Goal: Obtain resource: Download file/media

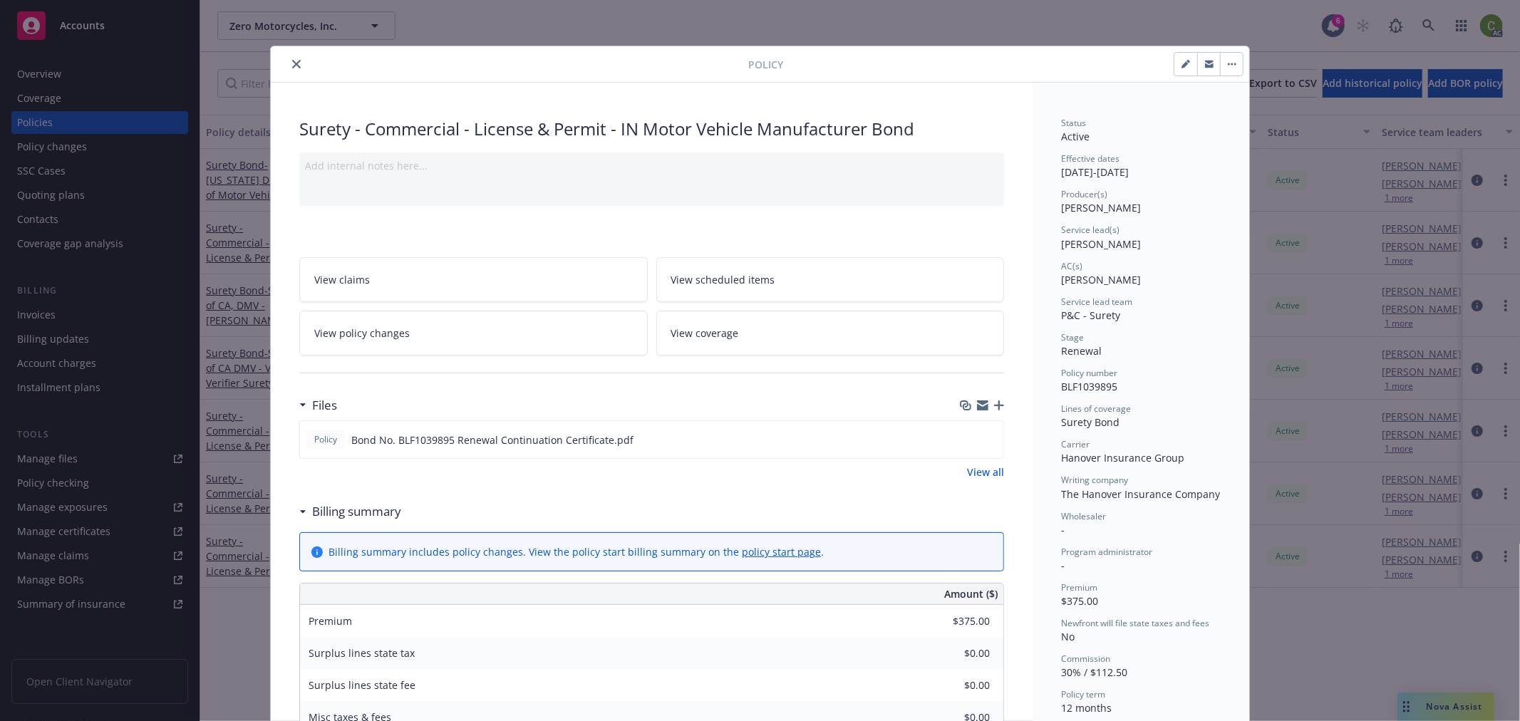
click at [292, 62] on icon "close" at bounding box center [296, 64] width 9 height 9
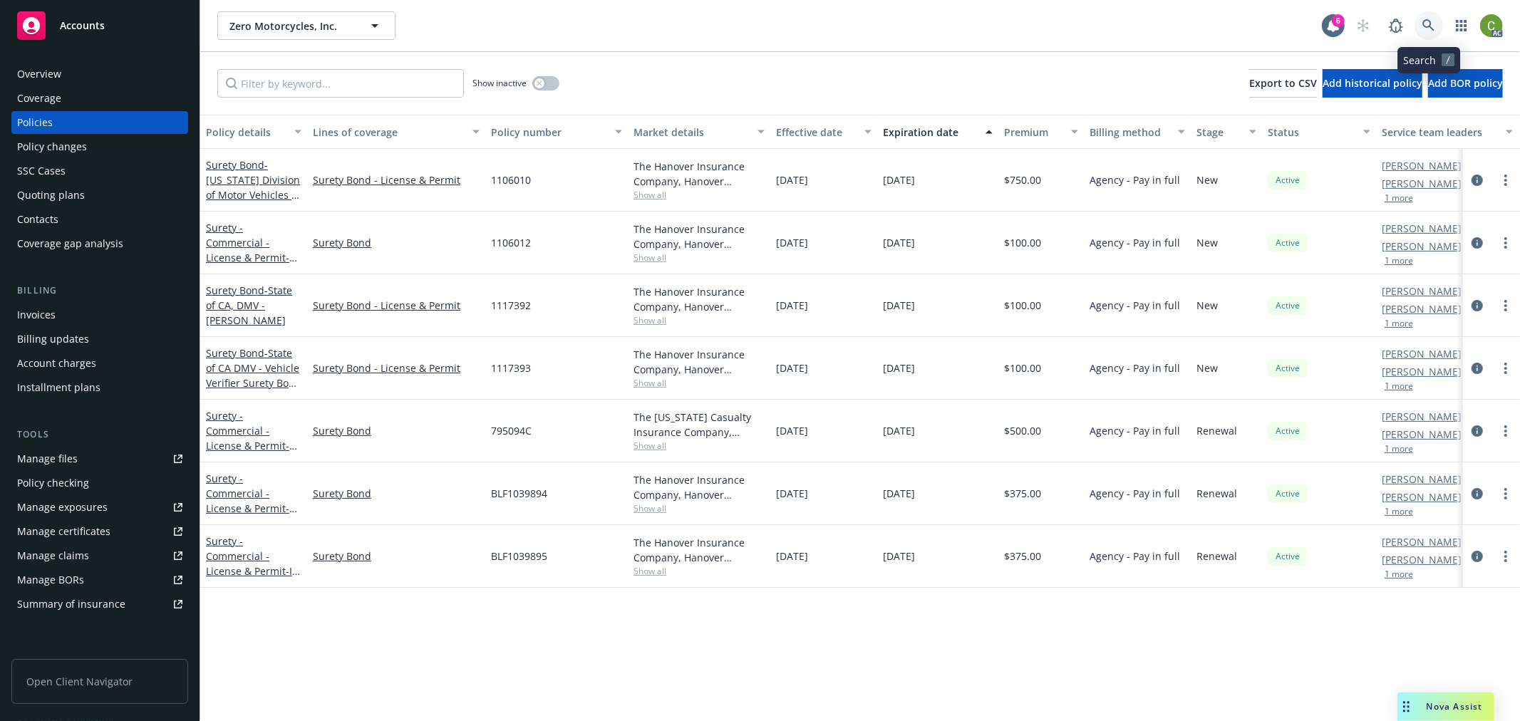
click at [1427, 25] on icon at bounding box center [1428, 25] width 13 height 13
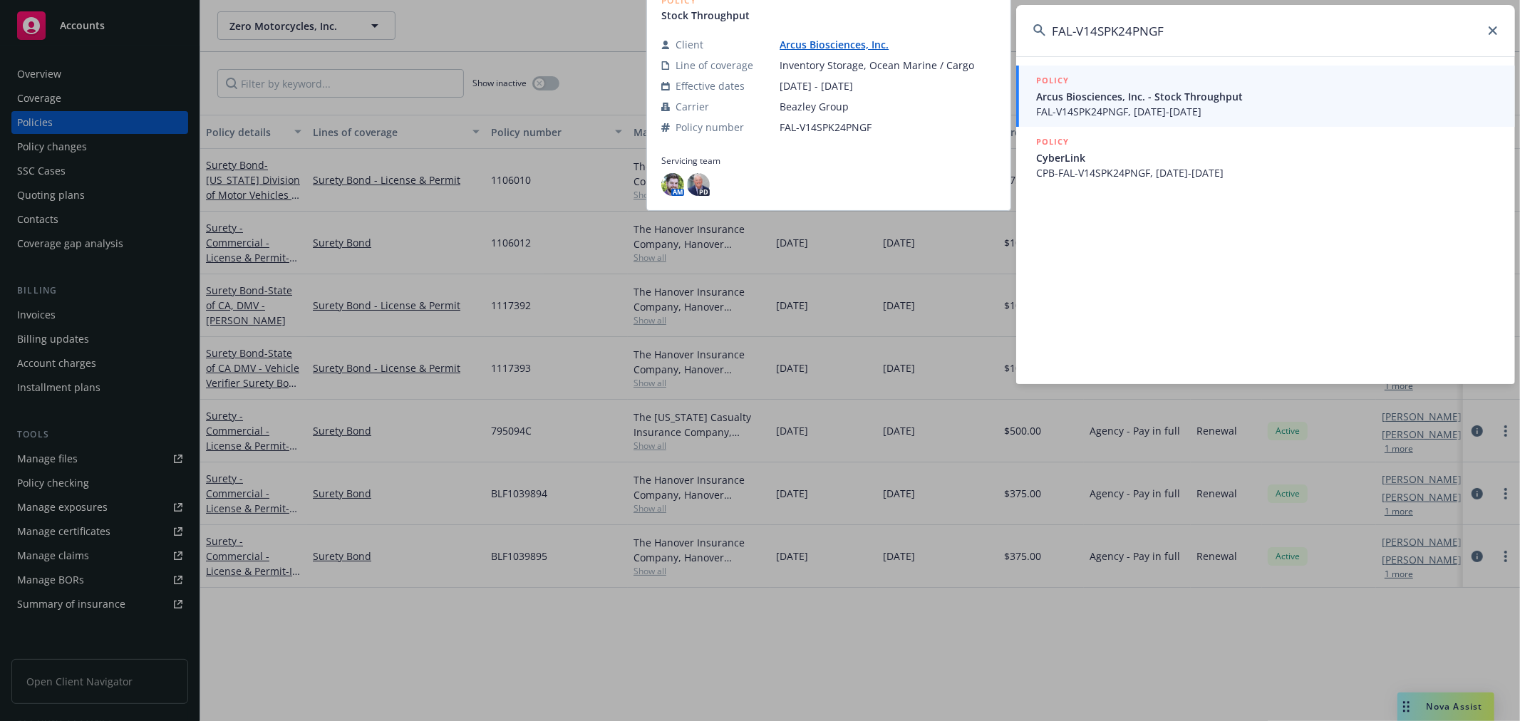
type input "FAL-V14SPK24PNGF"
click at [1284, 105] on span "FAL-V14SPK24PNGF, [DATE]-[DATE]" at bounding box center [1267, 111] width 462 height 15
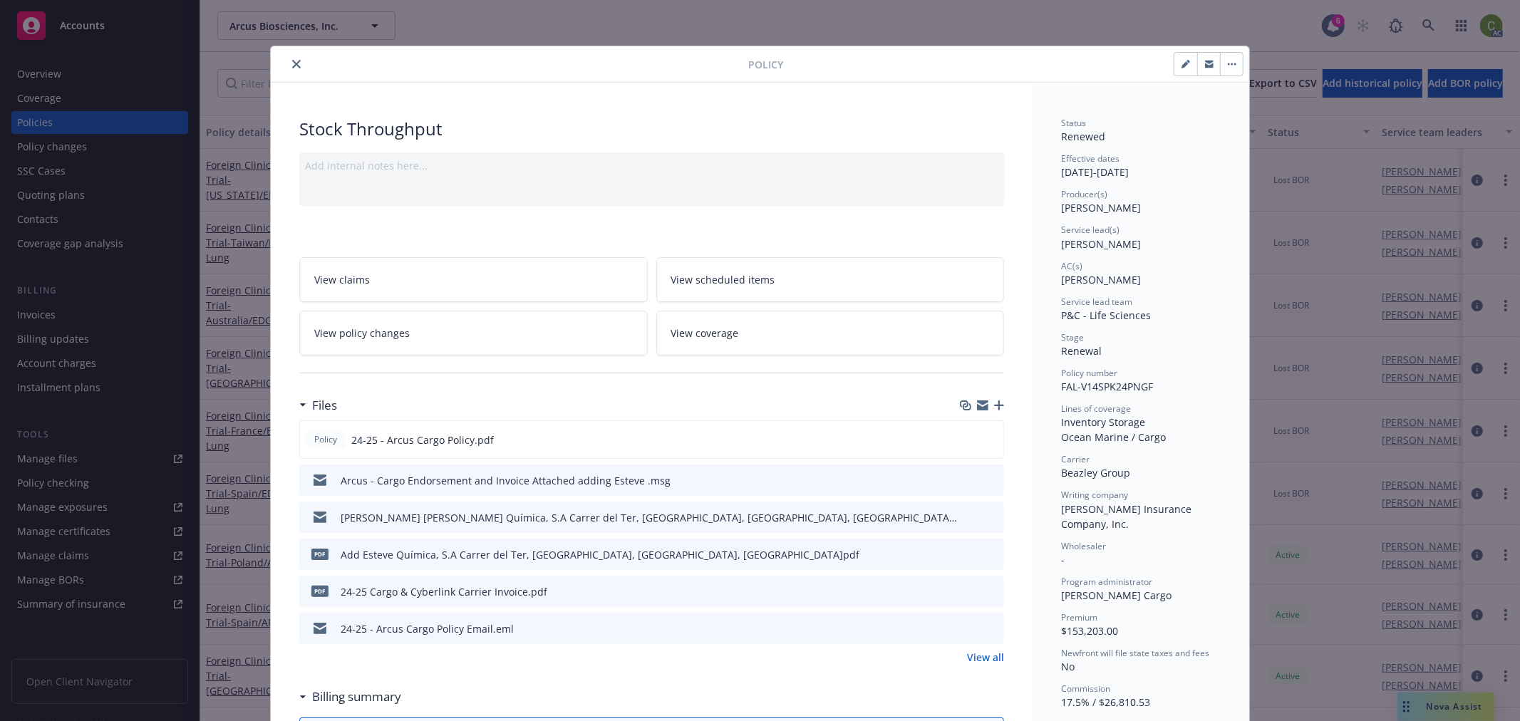
click at [402, 328] on link "View policy changes" at bounding box center [473, 333] width 348 height 45
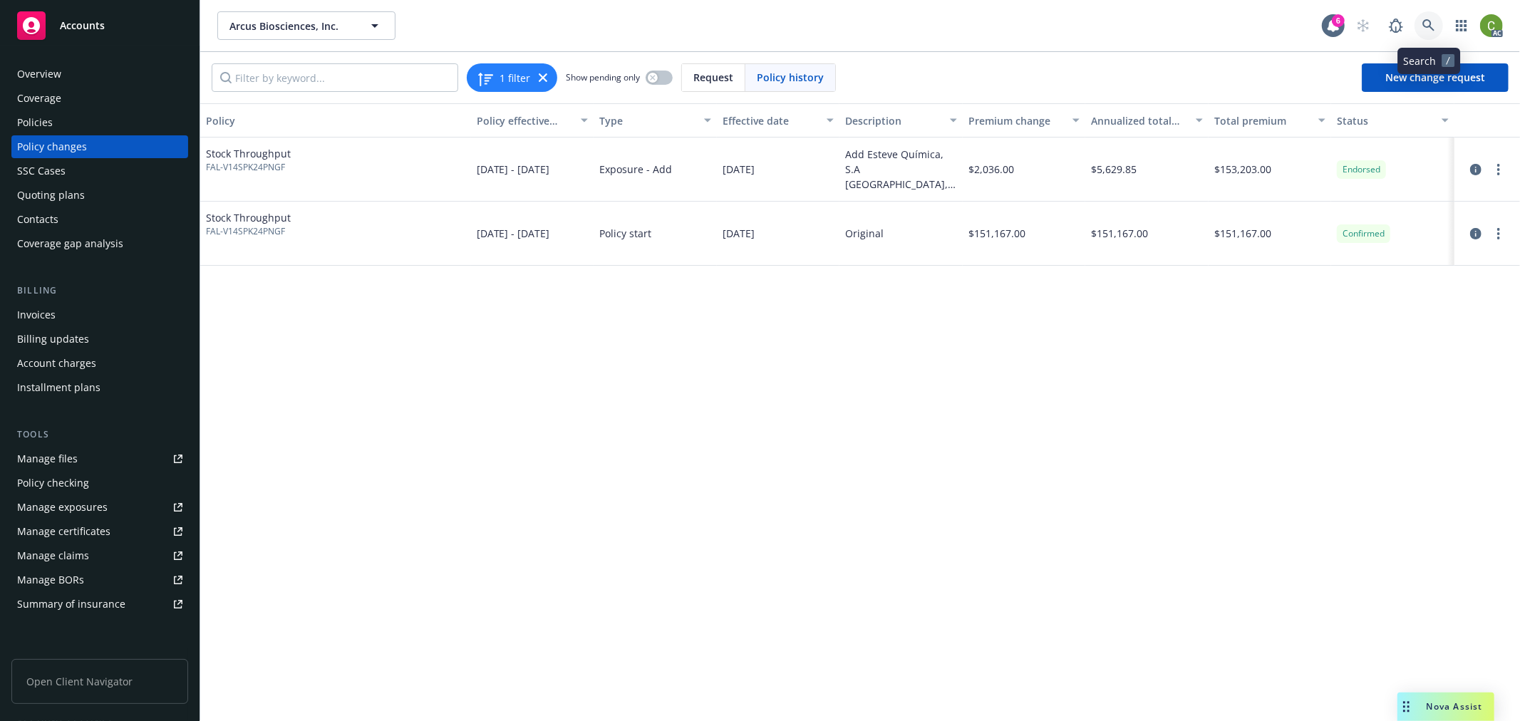
click at [1430, 24] on icon at bounding box center [1428, 25] width 12 height 12
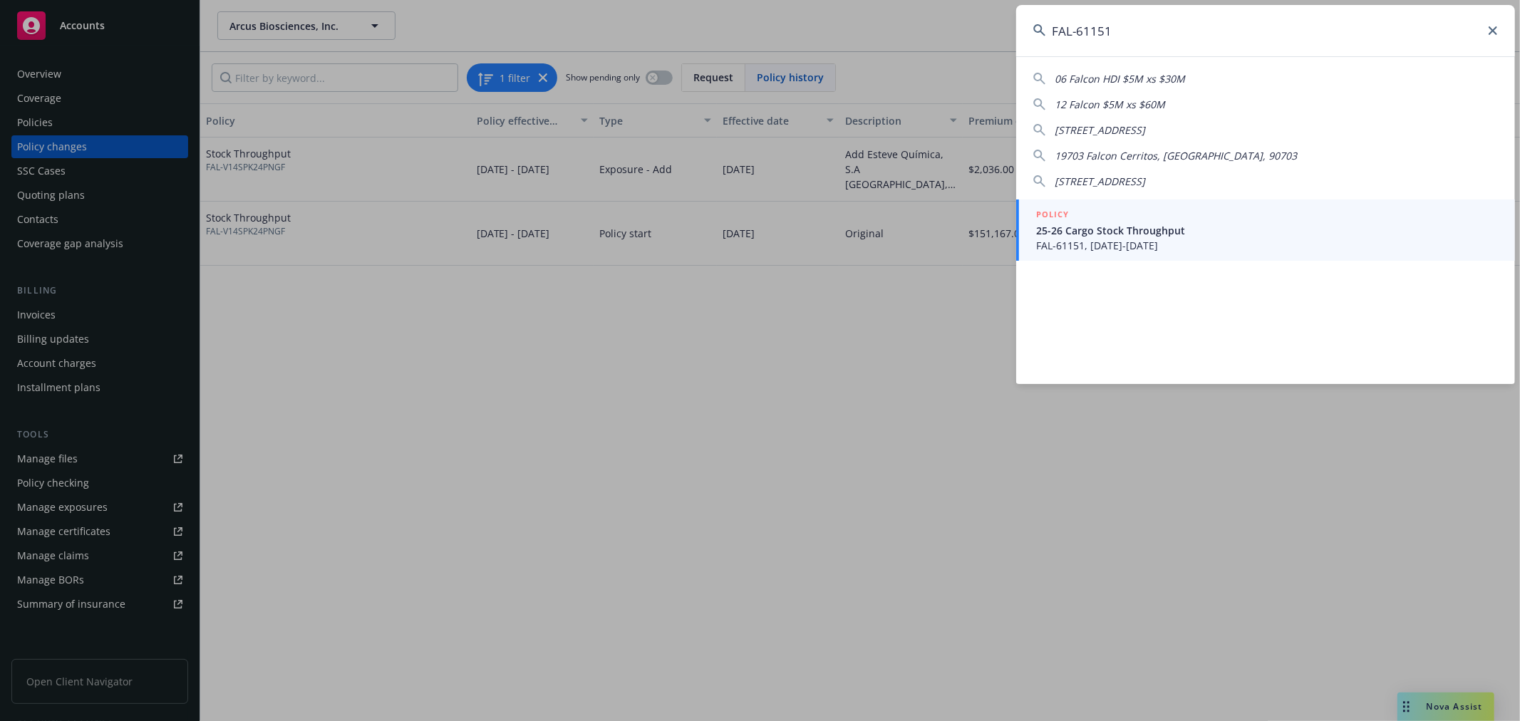
type input "FAL-61151"
click at [1208, 242] on span "FAL-61151, [DATE]-[DATE]" at bounding box center [1267, 245] width 462 height 15
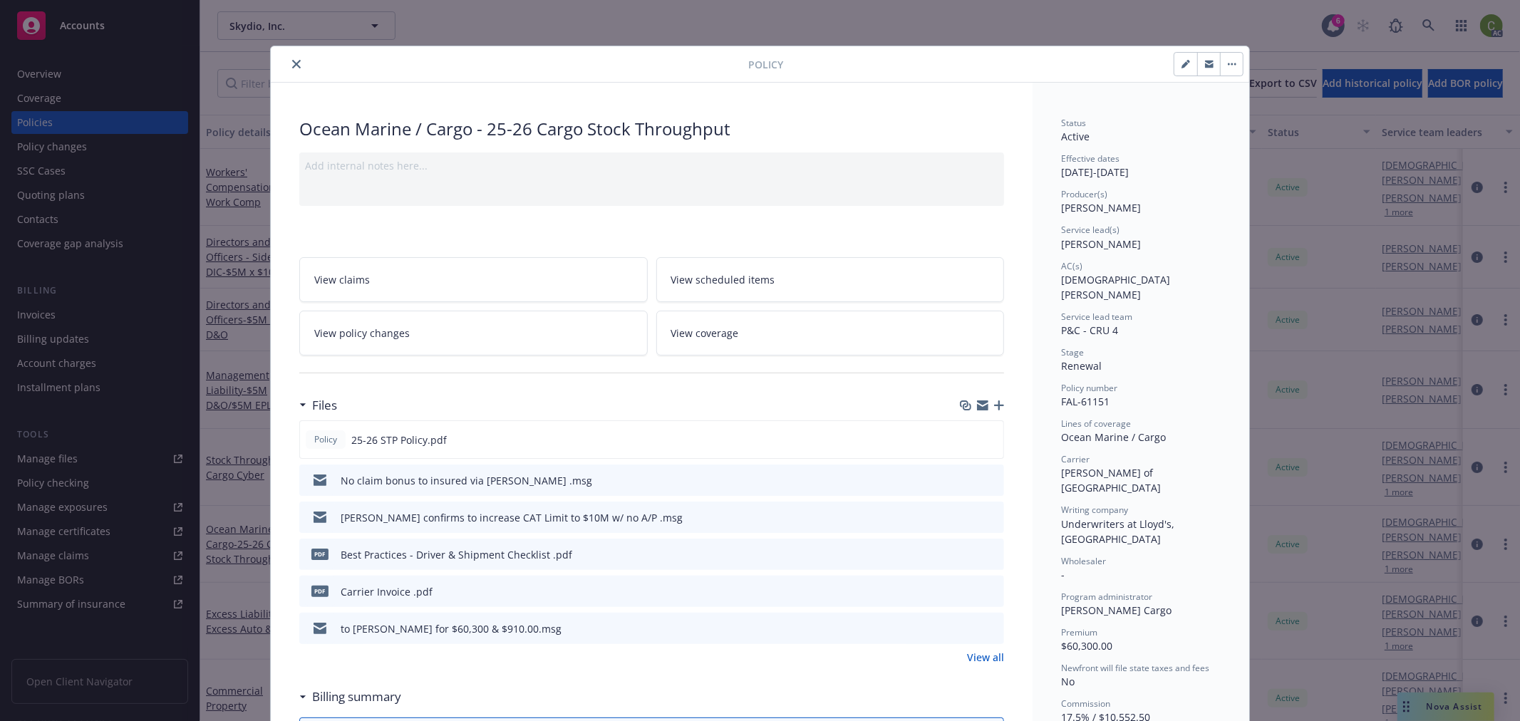
click at [294, 61] on icon "close" at bounding box center [296, 64] width 9 height 9
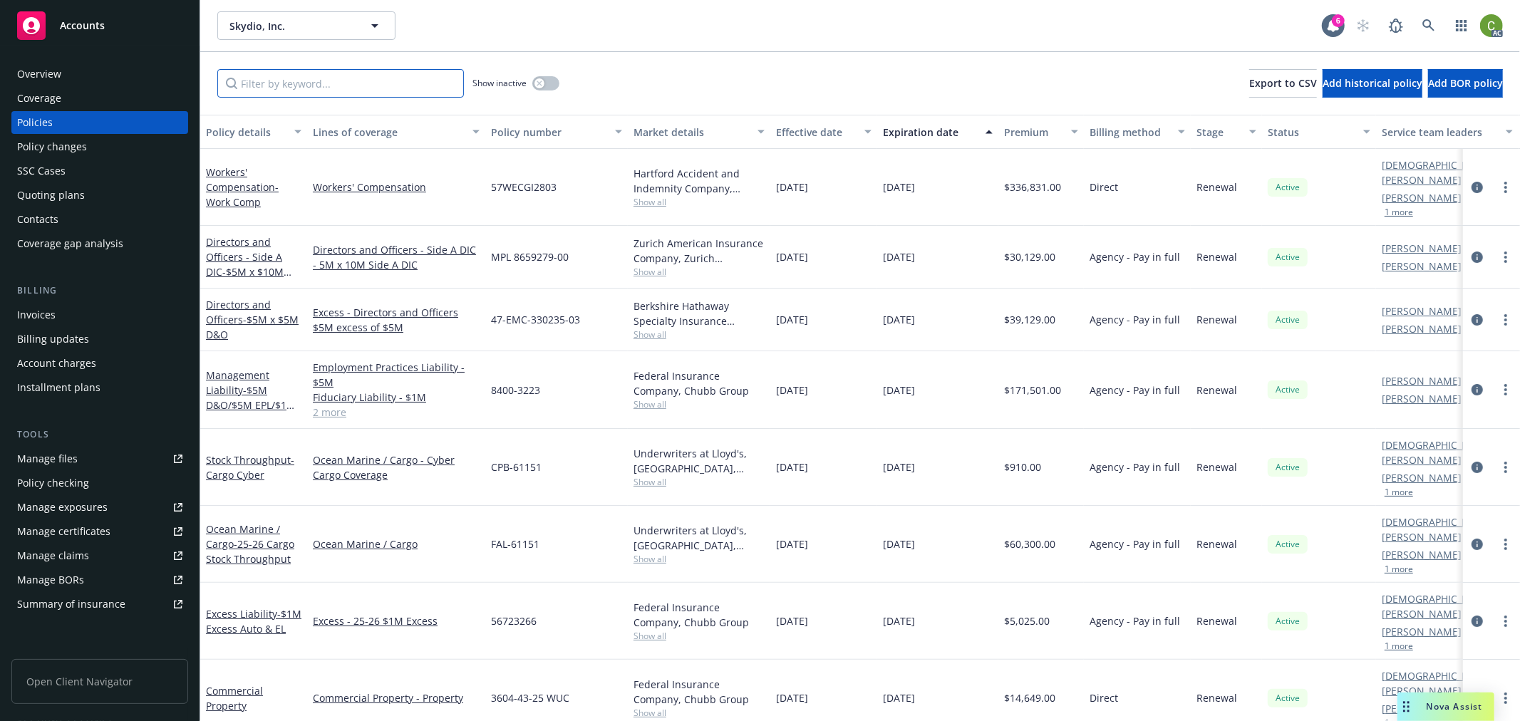
click at [299, 84] on input "Filter by keyword..." at bounding box center [340, 83] width 247 height 29
paste input "CPB-61151"
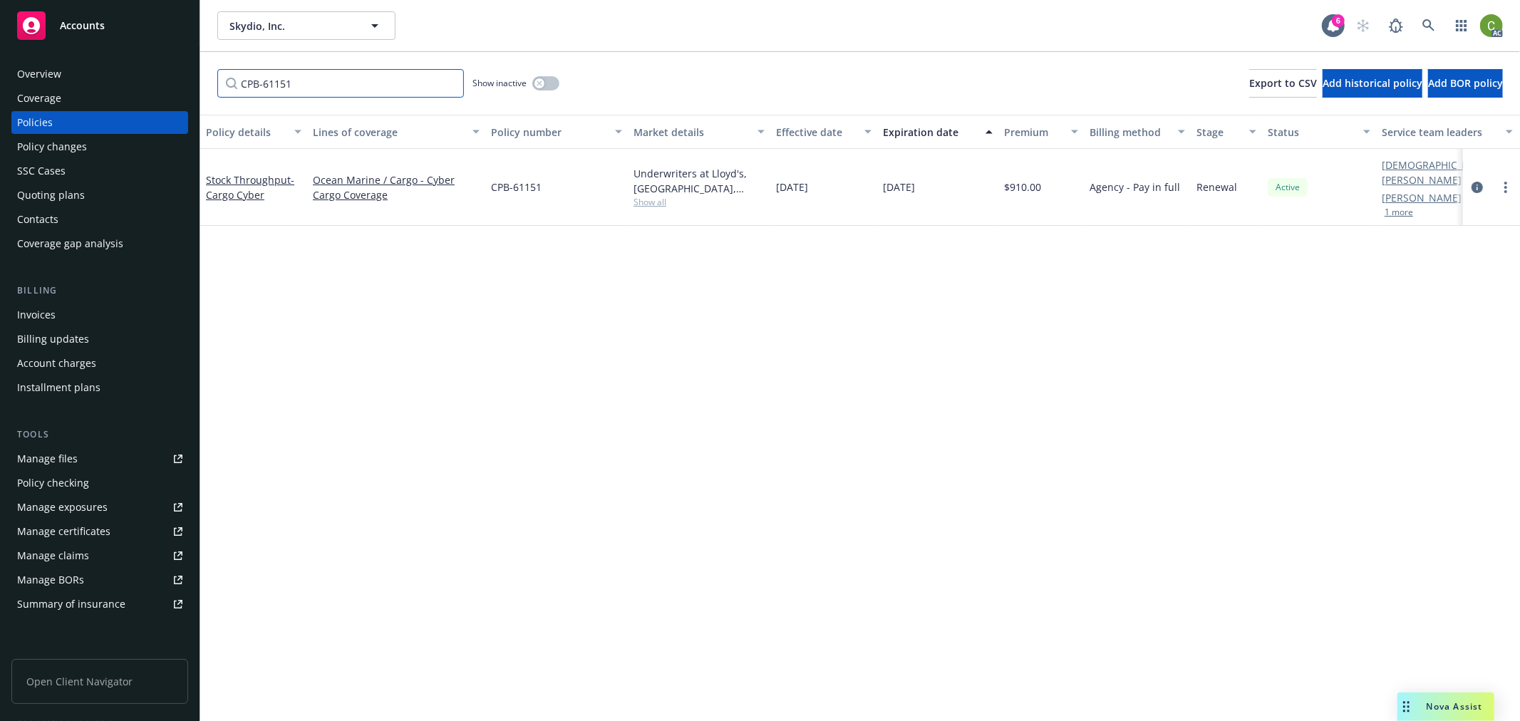
type input "CPB-61151"
click at [1429, 26] on icon at bounding box center [1428, 25] width 12 height 12
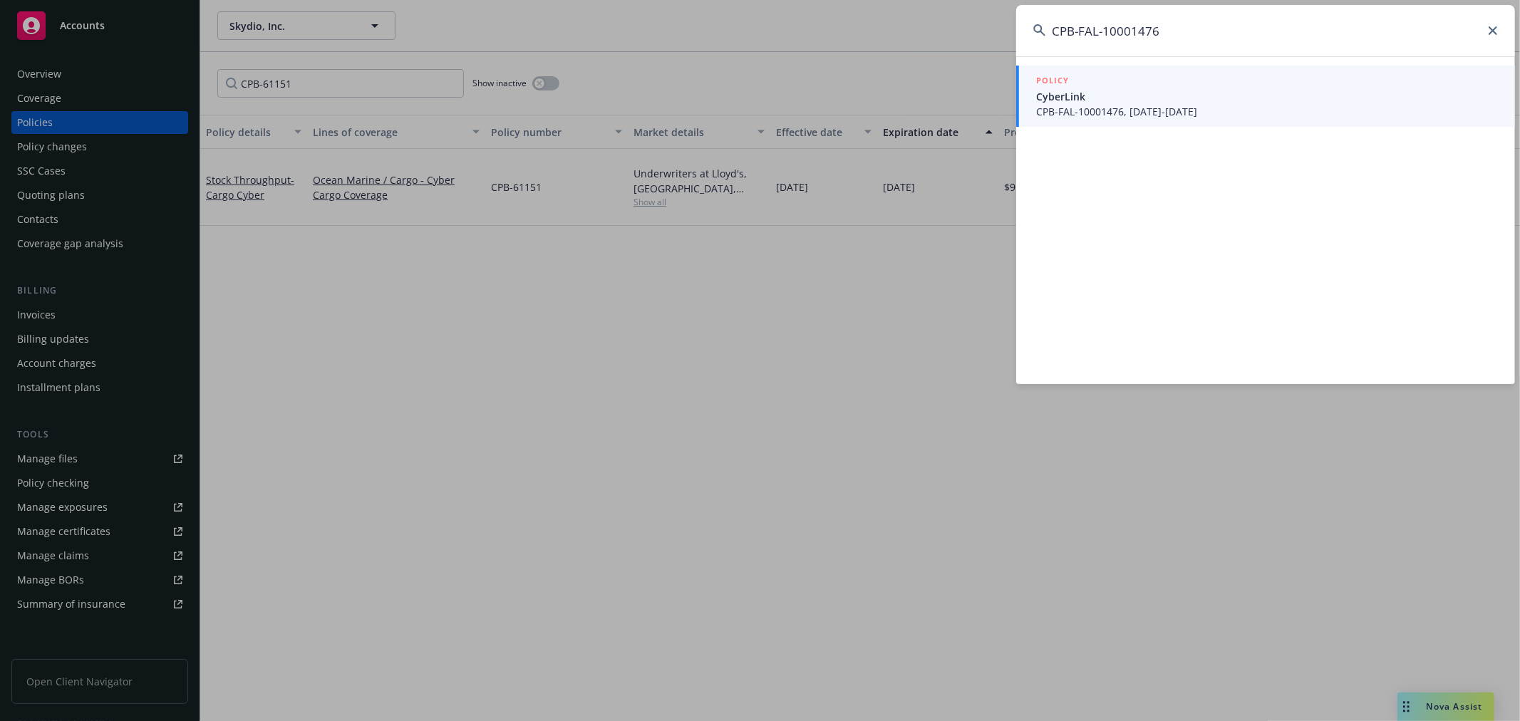
type input "CPB-FAL-10001476"
click at [1166, 89] on span "CyberLink" at bounding box center [1267, 96] width 462 height 15
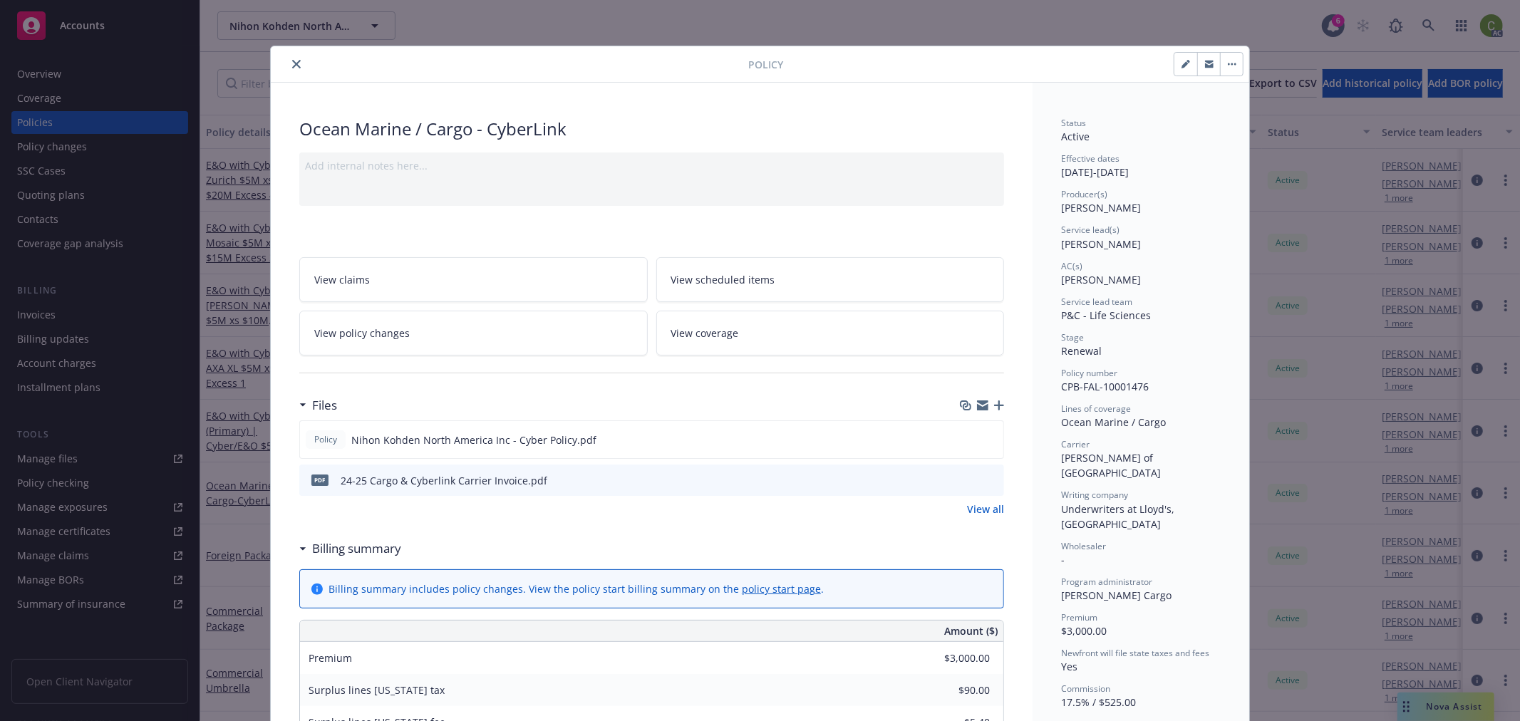
click at [293, 61] on icon "close" at bounding box center [296, 64] width 9 height 9
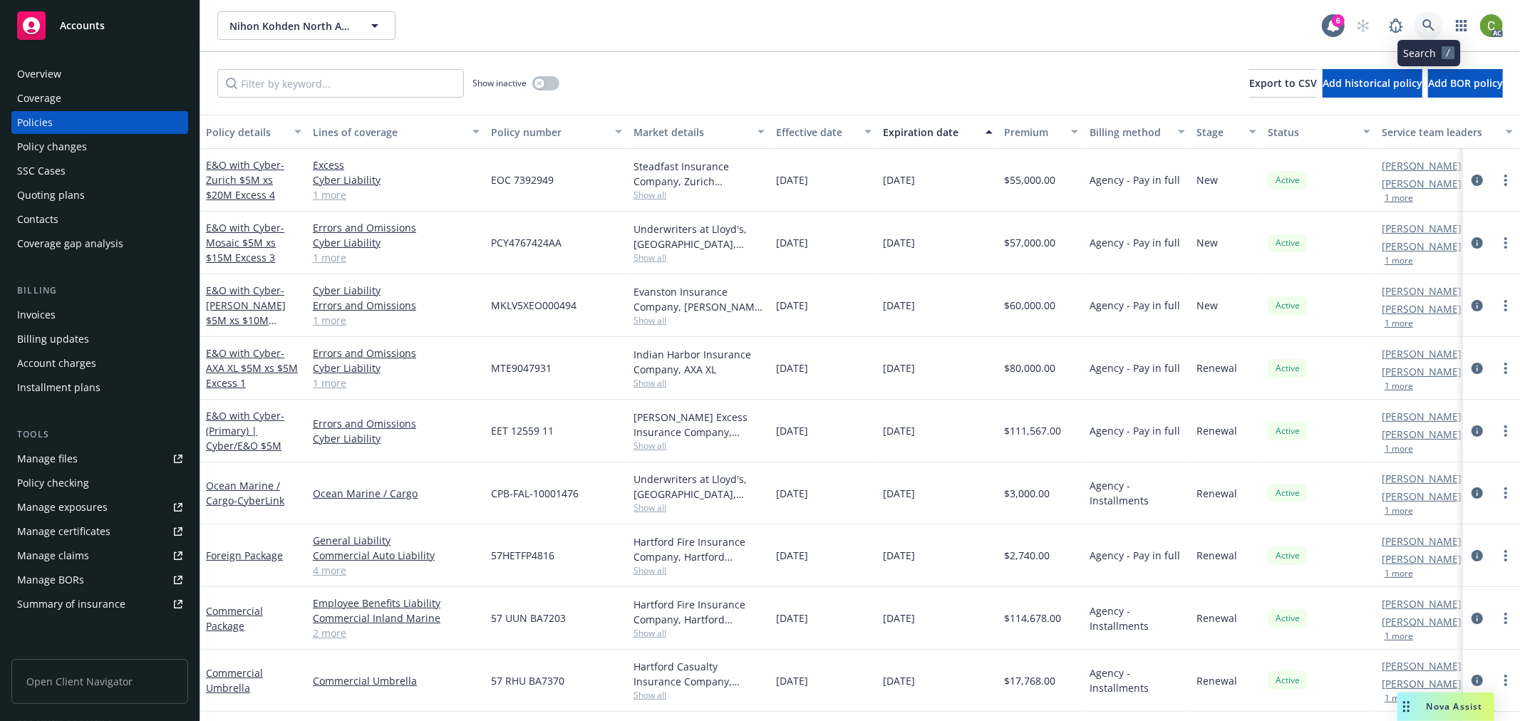
click at [1427, 24] on icon at bounding box center [1428, 25] width 13 height 13
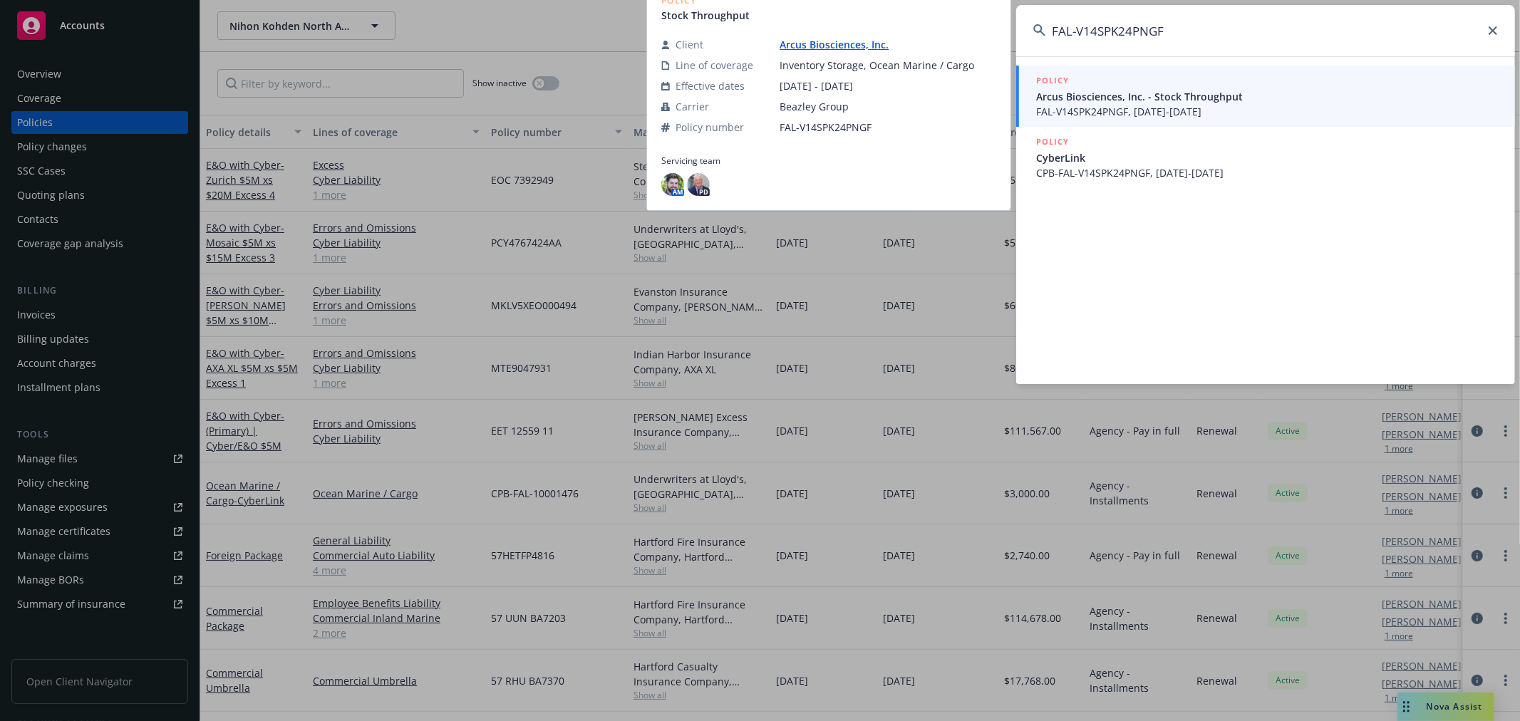
type input "FAL-V14SPK24PNGF"
click at [1274, 105] on span "FAL-V14SPK24PNGF, [DATE]-[DATE]" at bounding box center [1267, 111] width 462 height 15
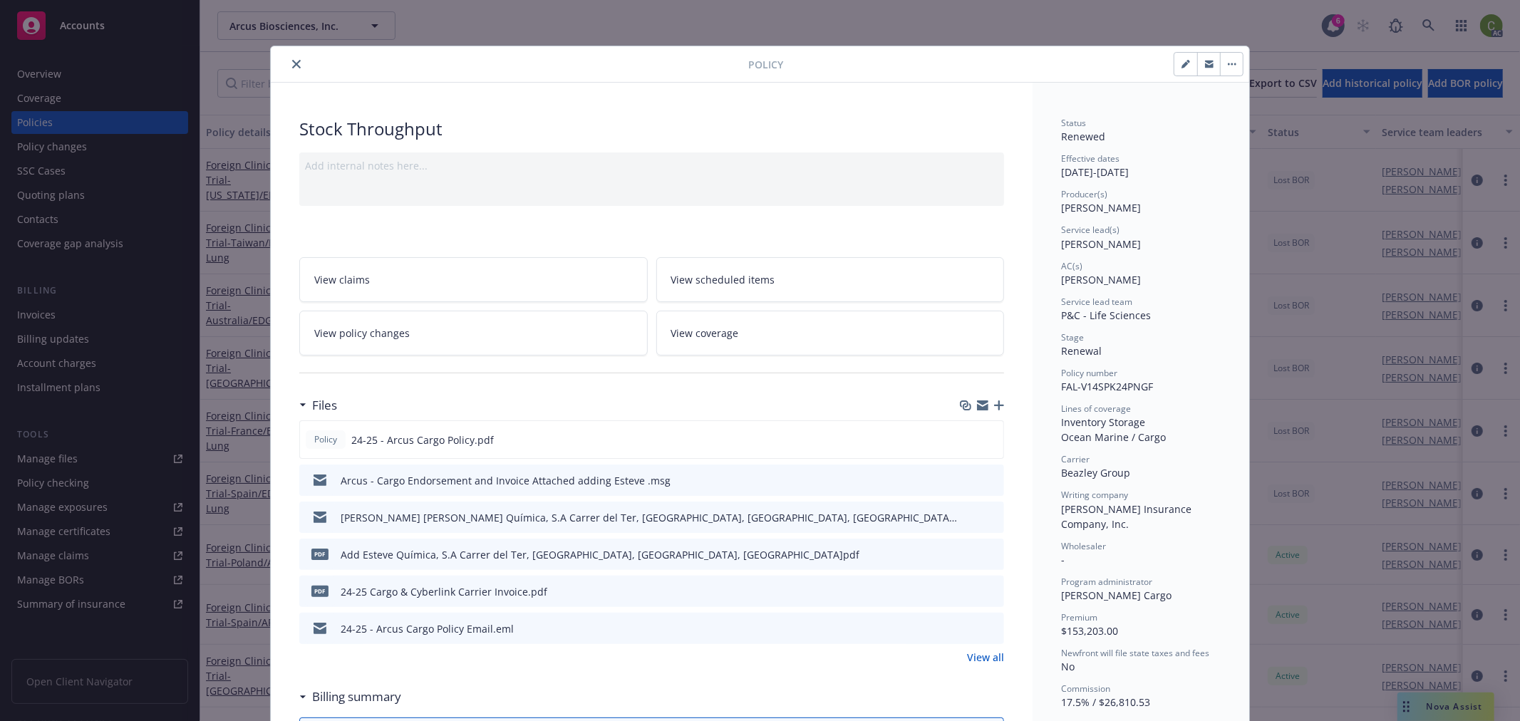
click at [984, 589] on icon "preview file" at bounding box center [990, 591] width 13 height 10
click at [472, 328] on link "View policy changes" at bounding box center [473, 333] width 348 height 45
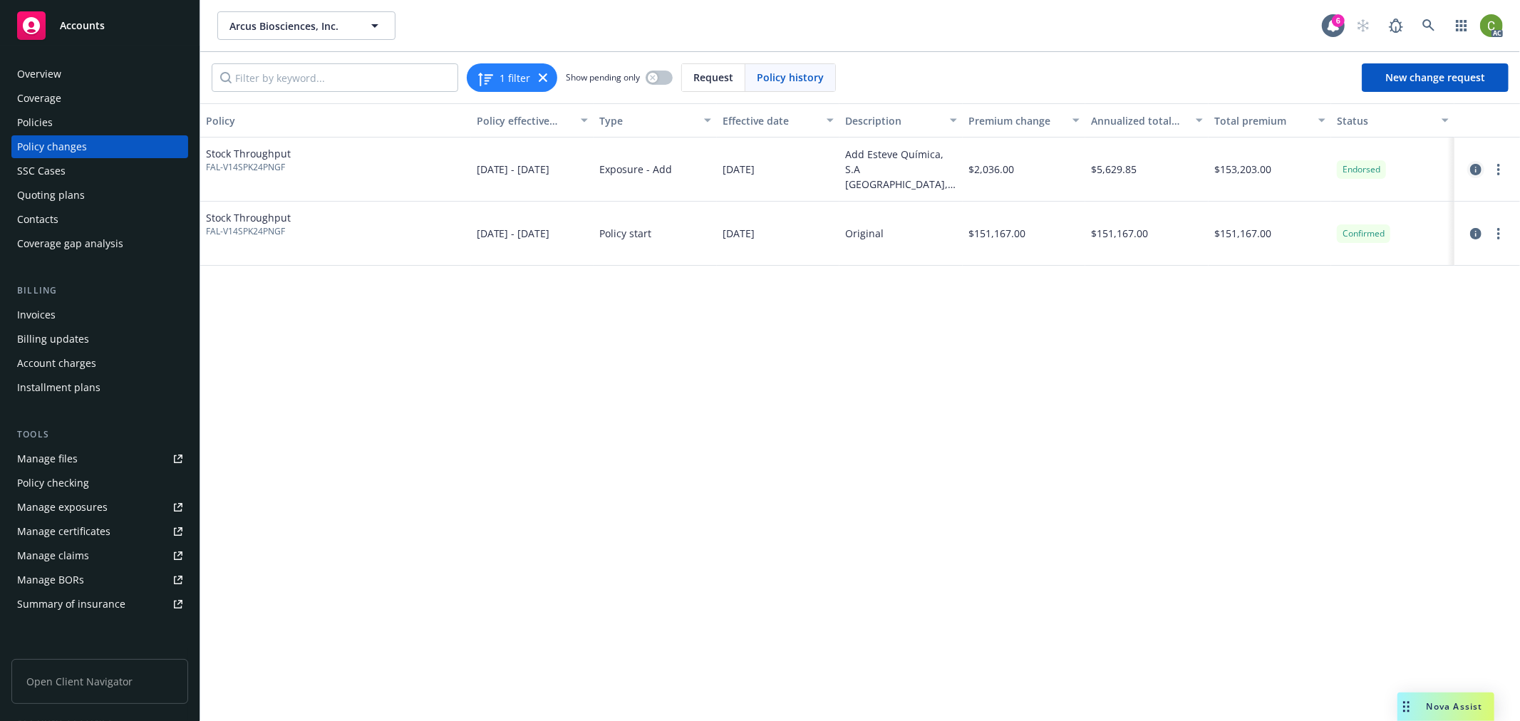
click at [1471, 168] on icon "circleInformation" at bounding box center [1475, 169] width 11 height 11
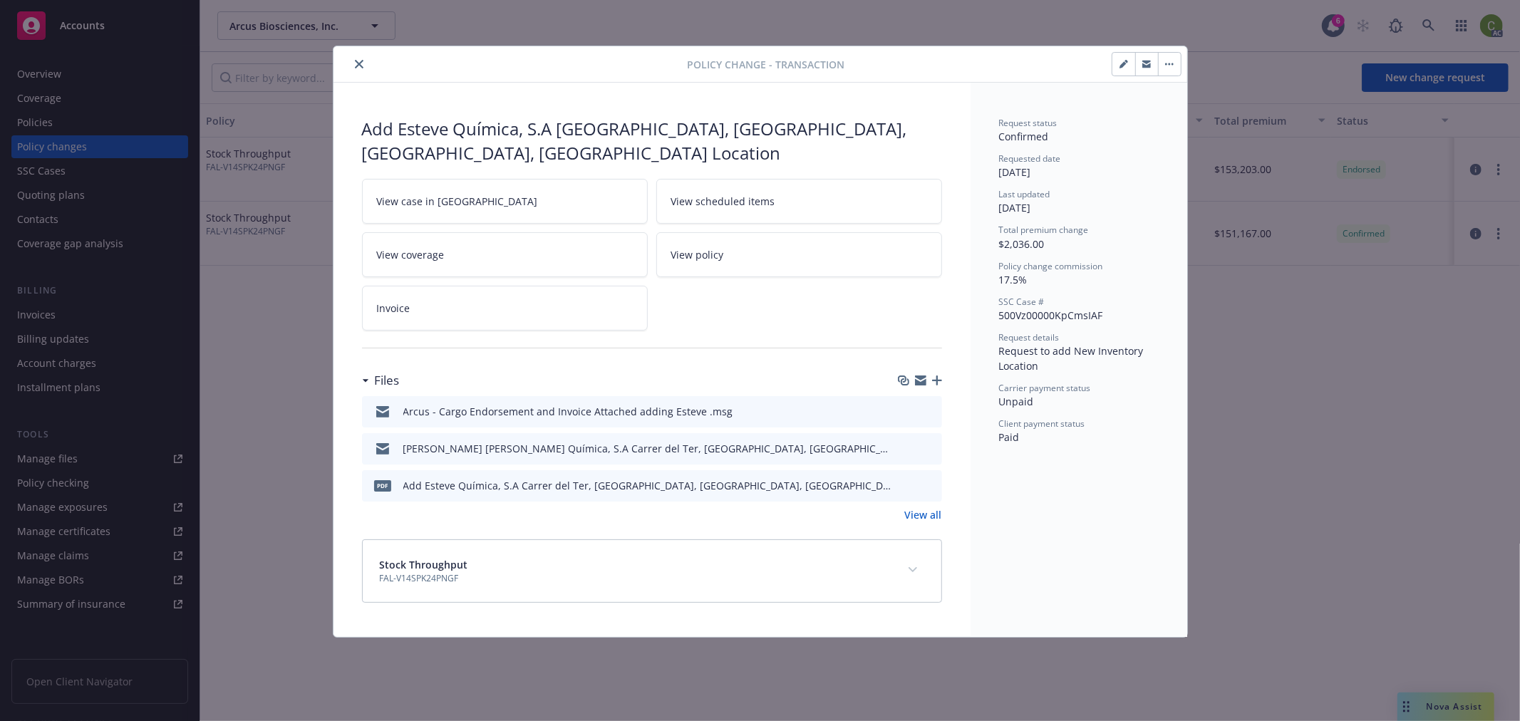
click at [905, 411] on icon "download file" at bounding box center [904, 409] width 9 height 9
click at [928, 485] on icon "preview file" at bounding box center [928, 485] width 13 height 10
click at [925, 511] on link "View all" at bounding box center [923, 514] width 37 height 15
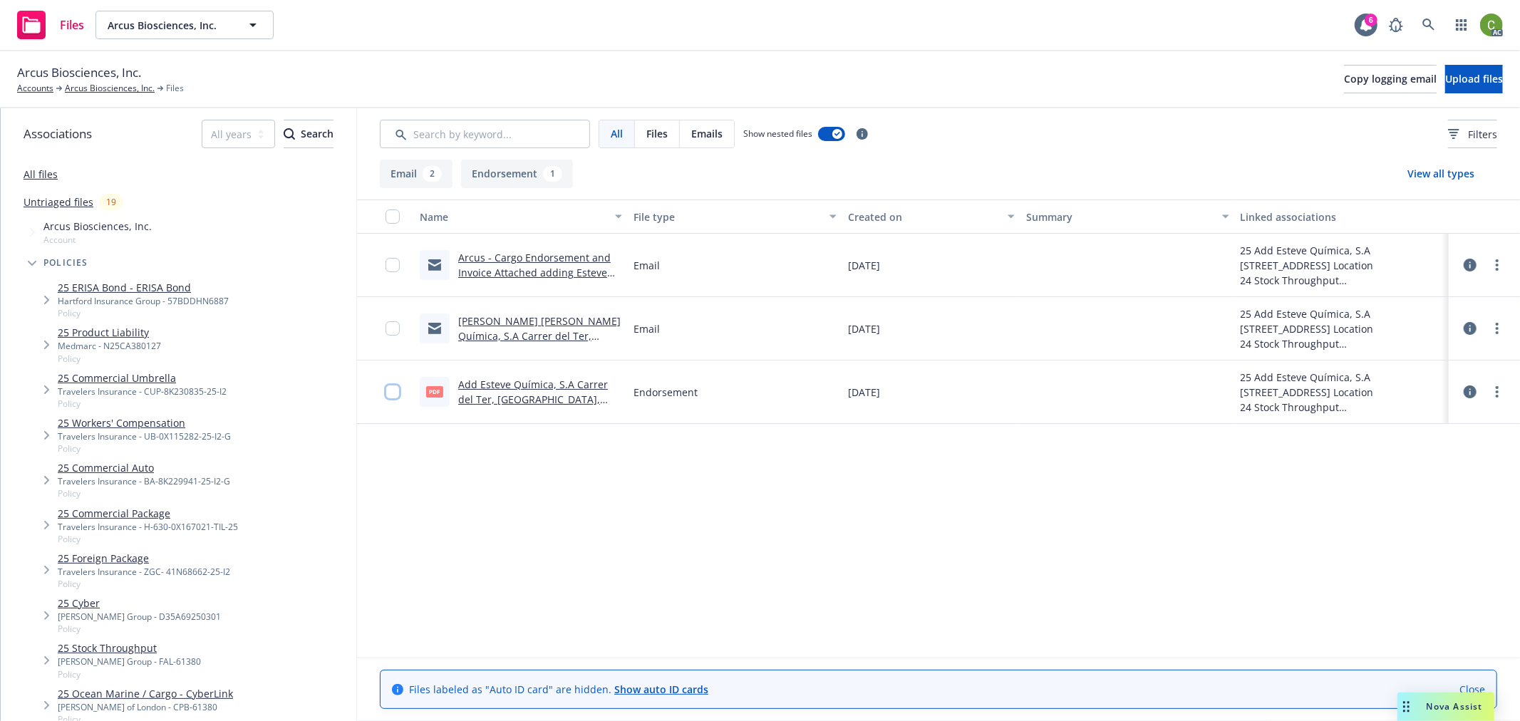
click at [386, 390] on input "checkbox" at bounding box center [392, 392] width 14 height 14
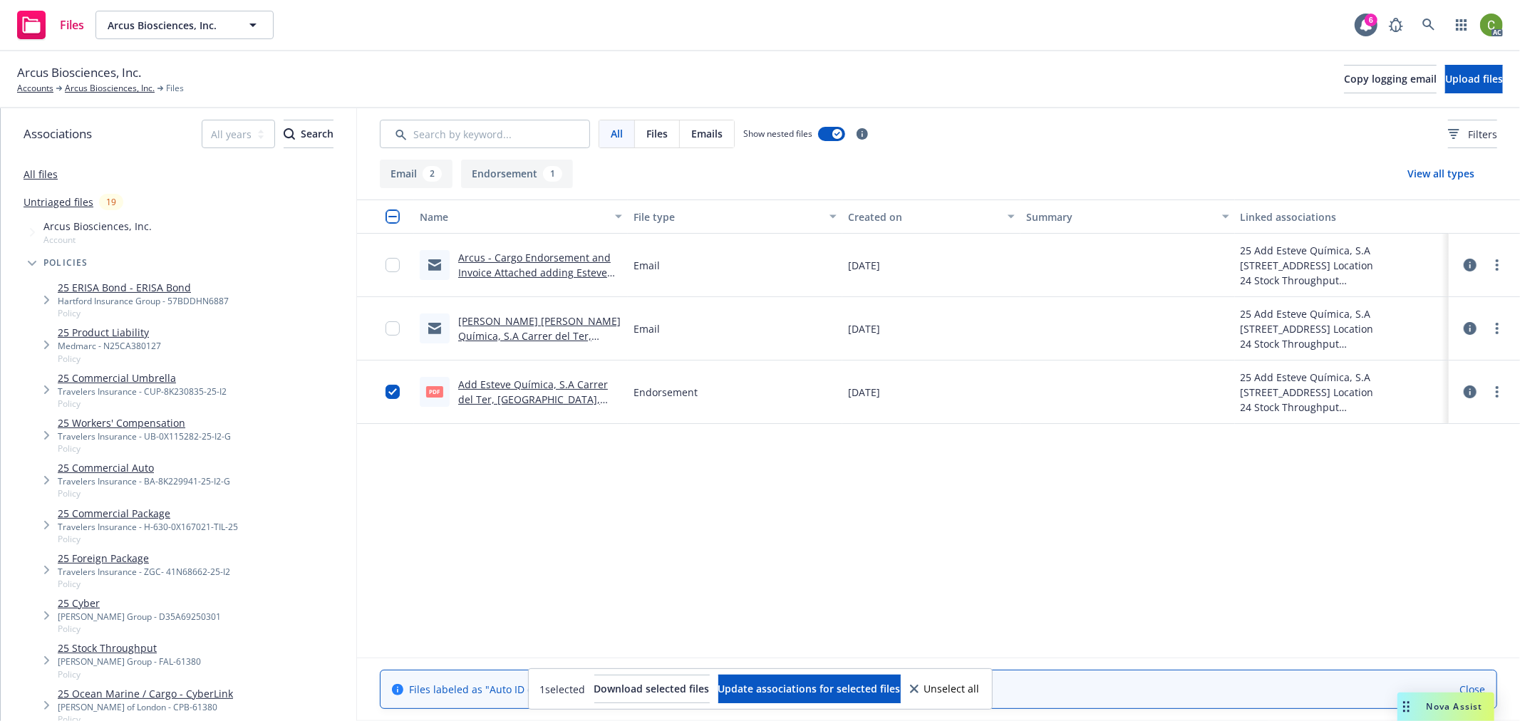
click at [574, 395] on link "Add Esteve Química, S.A Carrer del Ter, [GEOGRAPHIC_DATA], [GEOGRAPHIC_DATA], […" at bounding box center [533, 407] width 150 height 58
click at [1427, 23] on icon at bounding box center [1428, 25] width 13 height 13
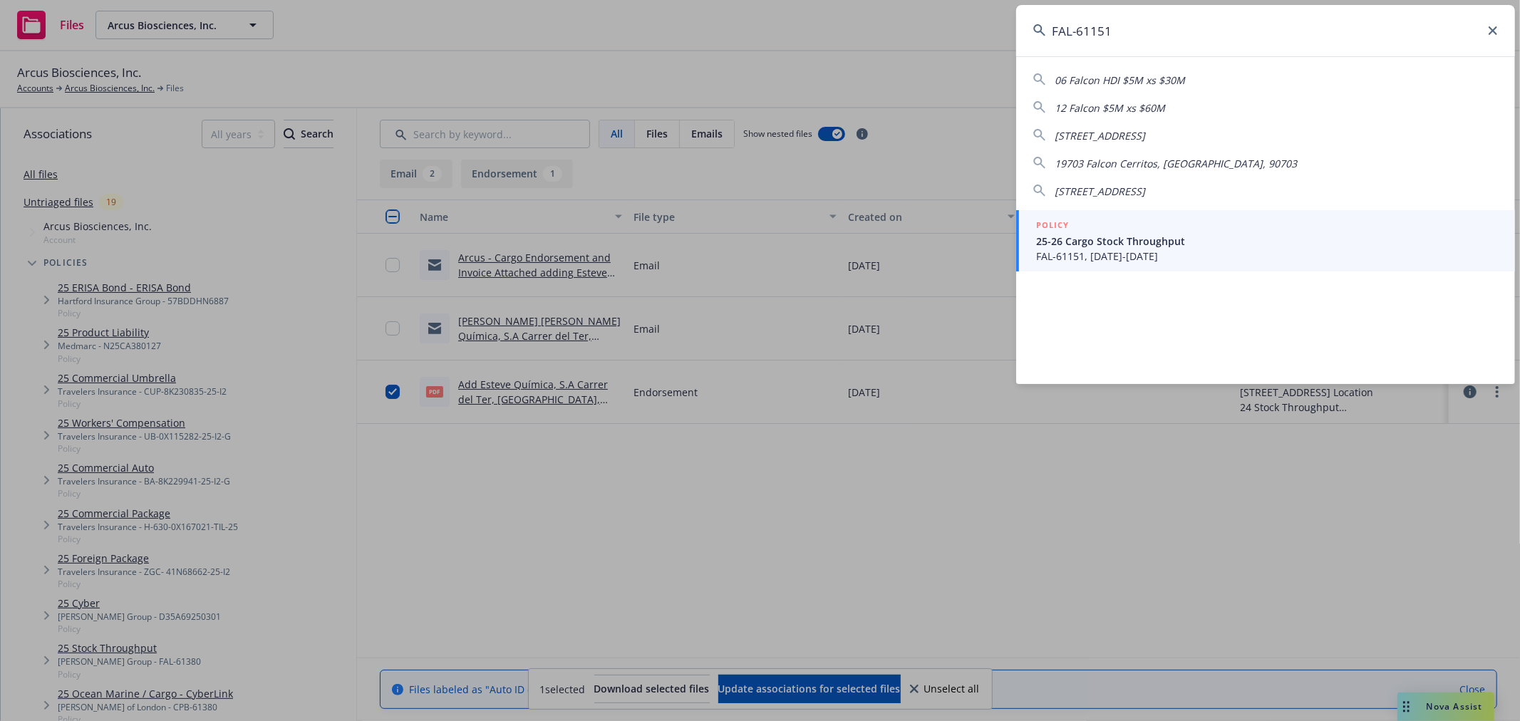
type input "FAL-61151"
drag, startPoint x: 1117, startPoint y: 249, endPoint x: 1107, endPoint y: 247, distance: 10.4
click at [1116, 248] on div "POLICY 25-26 Cargo Stock Throughput FAL-61151, [DATE]-[DATE]" at bounding box center [1267, 241] width 462 height 46
